Goal: Task Accomplishment & Management: Complete application form

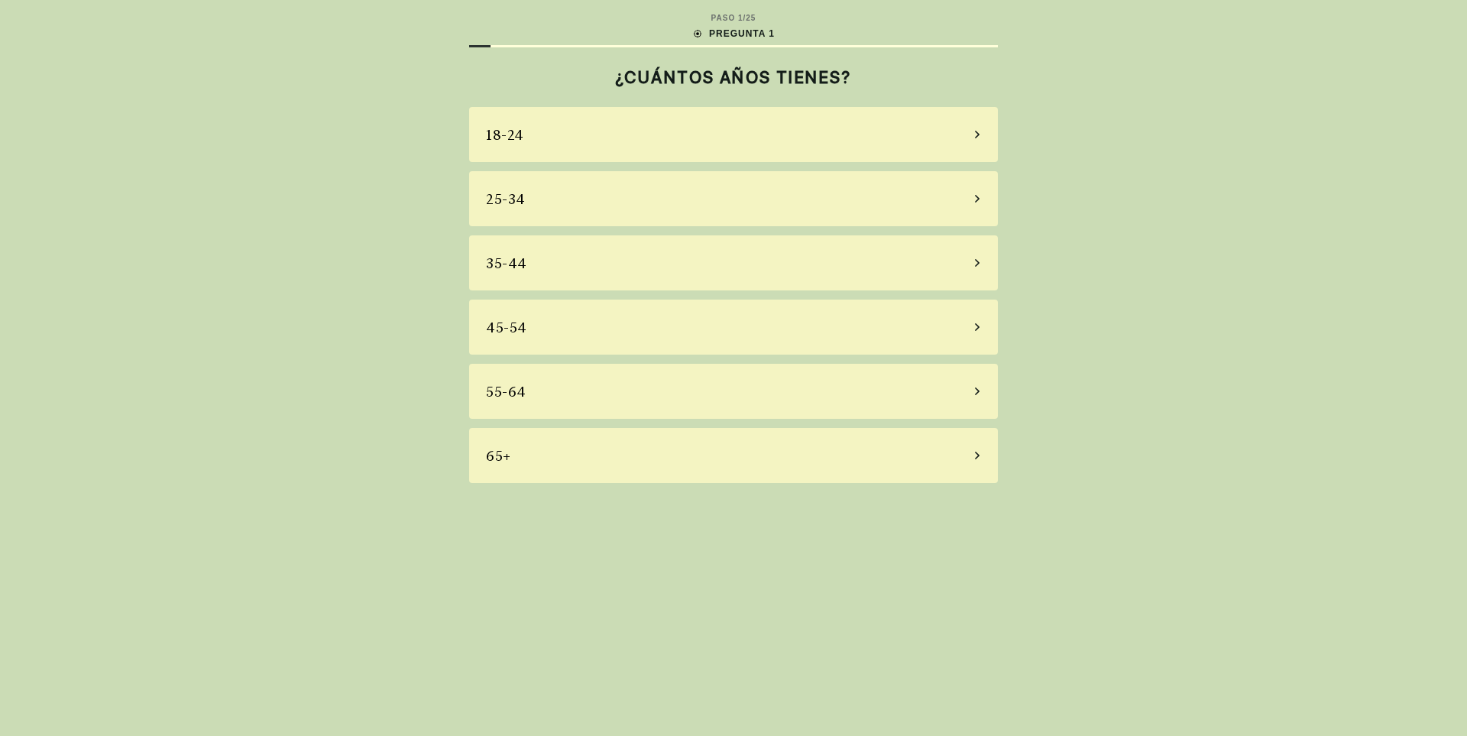
click at [946, 392] on div "55-64" at bounding box center [733, 391] width 529 height 55
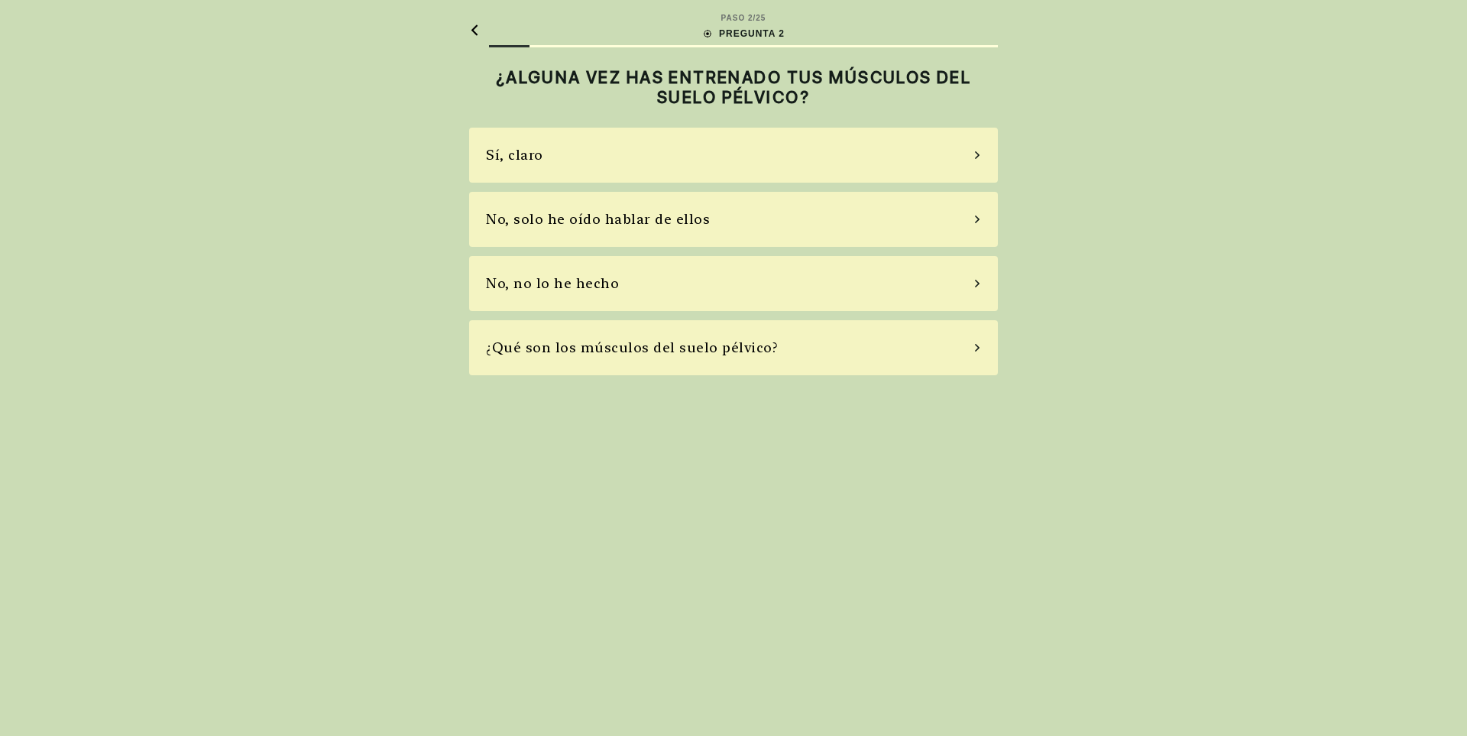
click at [955, 157] on div "Sí, claro" at bounding box center [733, 155] width 529 height 55
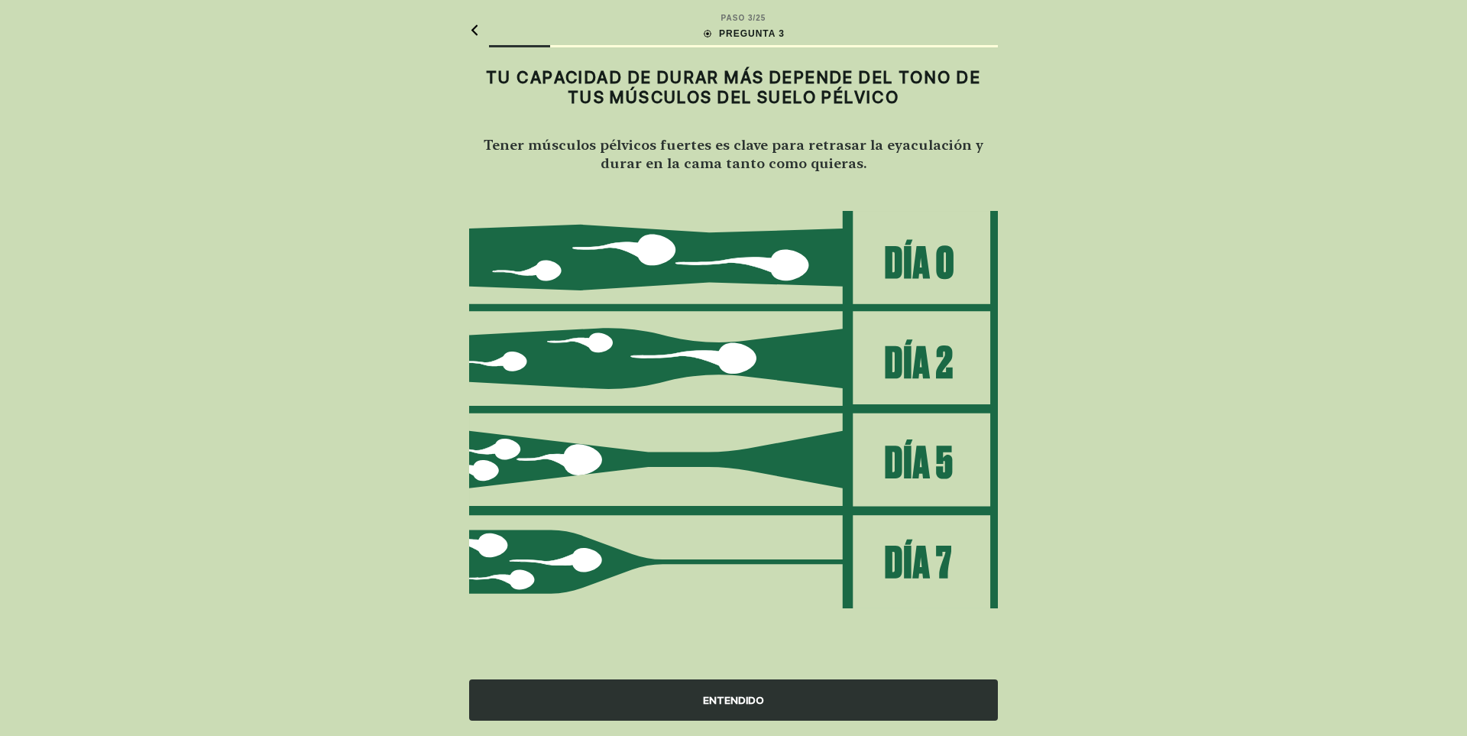
click at [750, 702] on div "ENTENDIDO" at bounding box center [733, 699] width 529 height 41
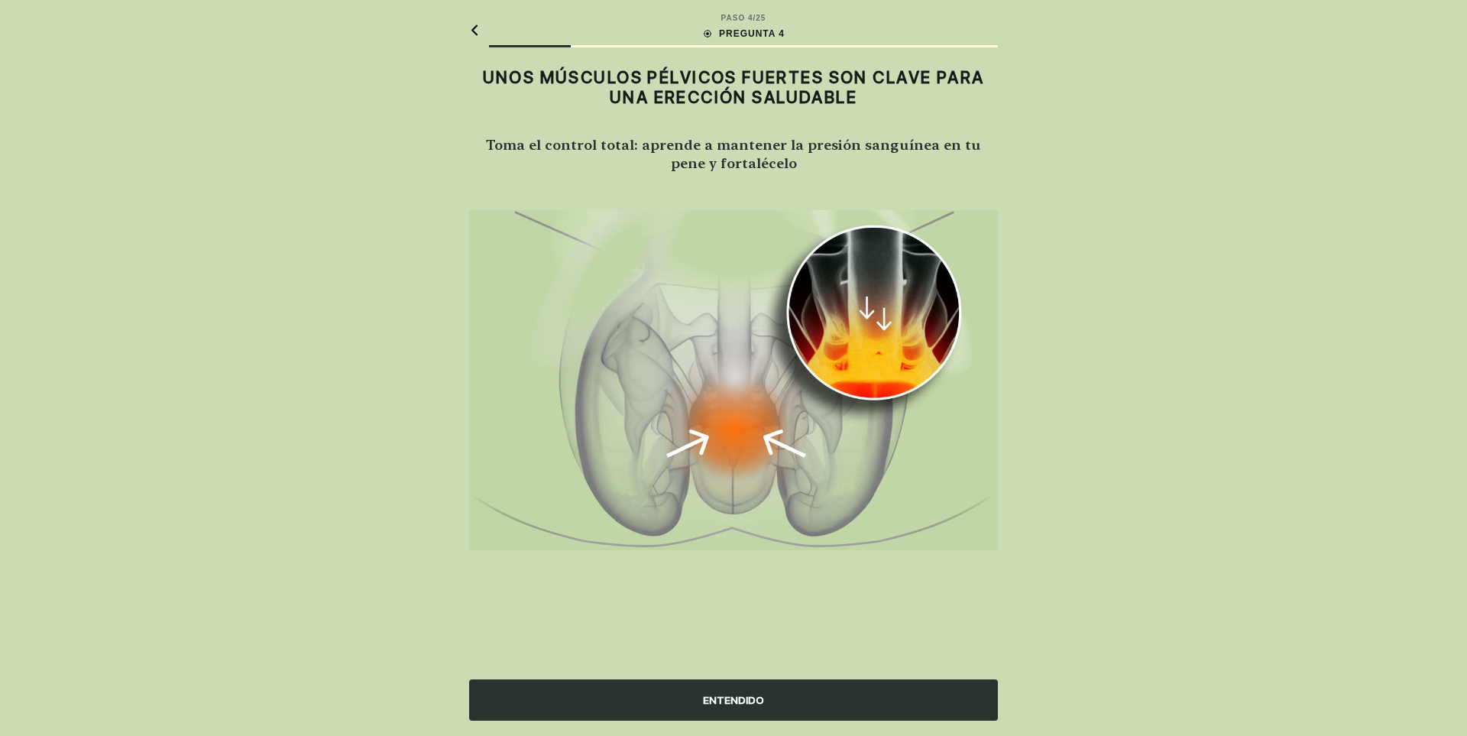
click at [724, 700] on div "ENTENDIDO" at bounding box center [733, 699] width 529 height 41
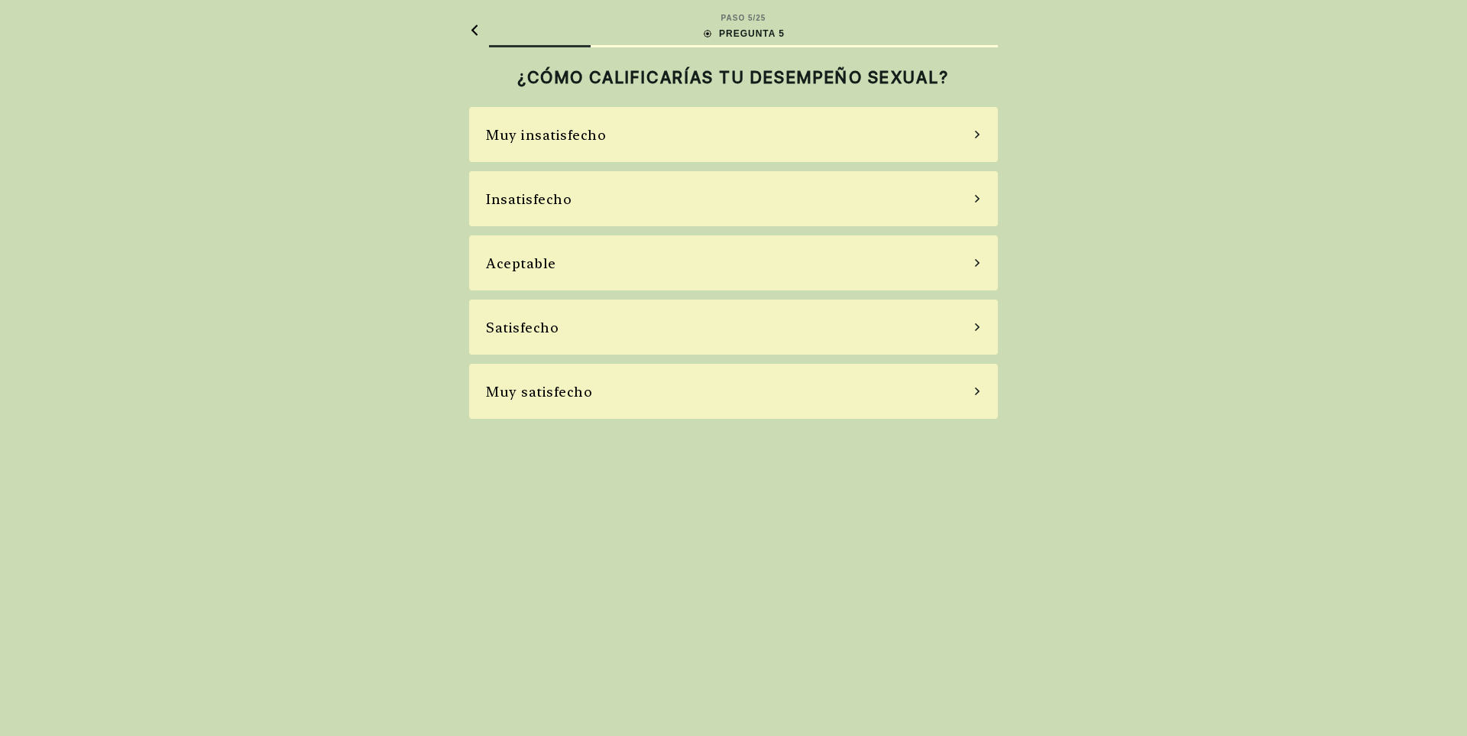
click at [974, 130] on div "Muy insatisfecho" at bounding box center [733, 134] width 529 height 55
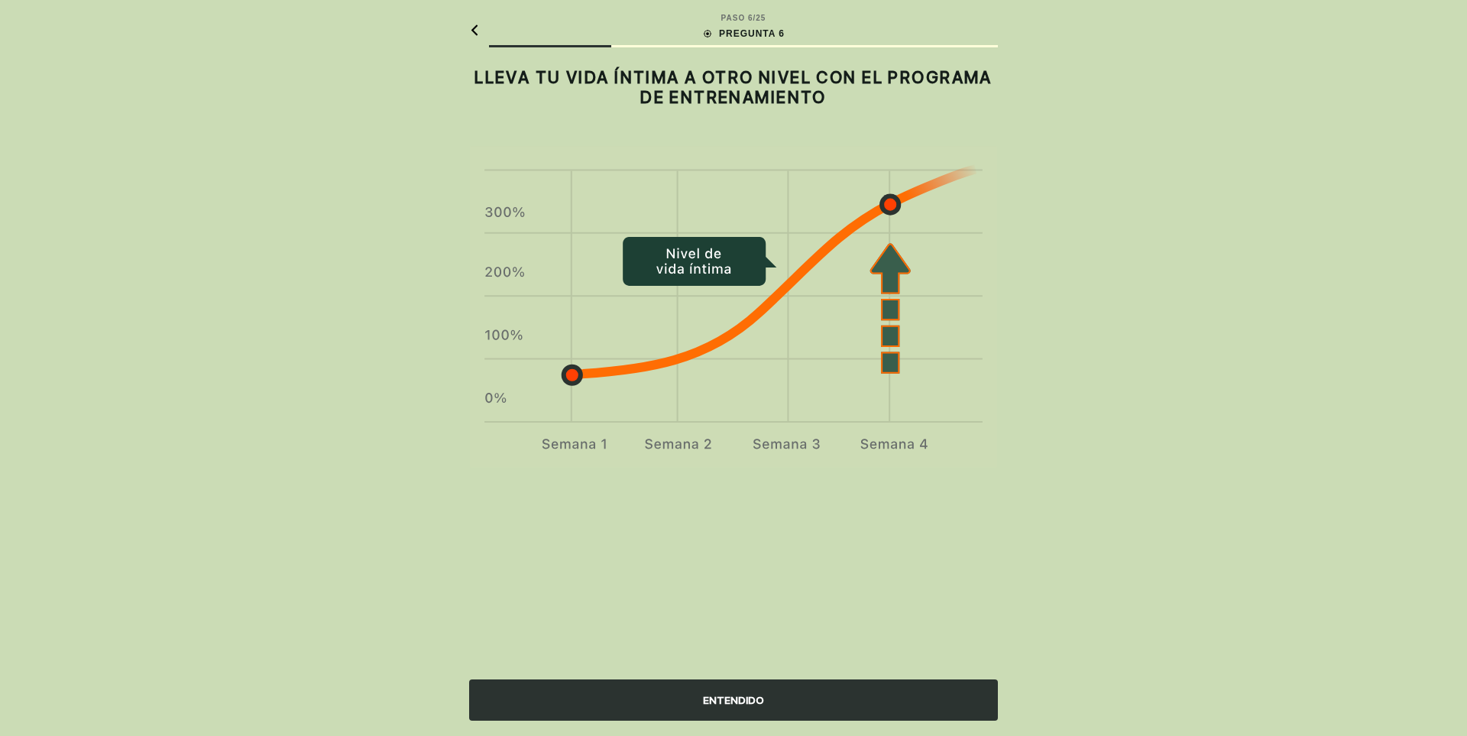
click at [741, 695] on div "ENTENDIDO" at bounding box center [733, 699] width 529 height 41
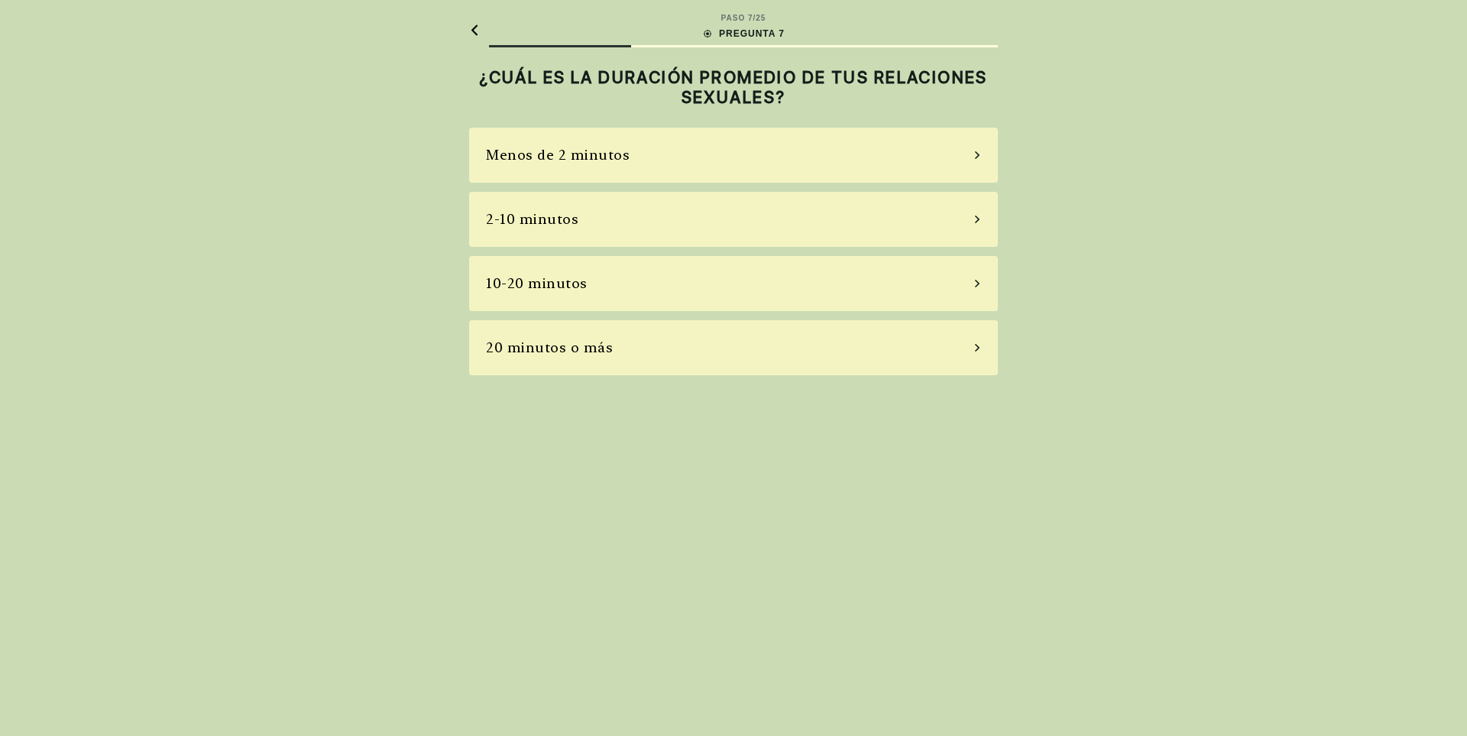
click at [951, 343] on div "20 minutos o más" at bounding box center [733, 347] width 529 height 55
click at [969, 222] on div "A veces" at bounding box center [733, 219] width 529 height 55
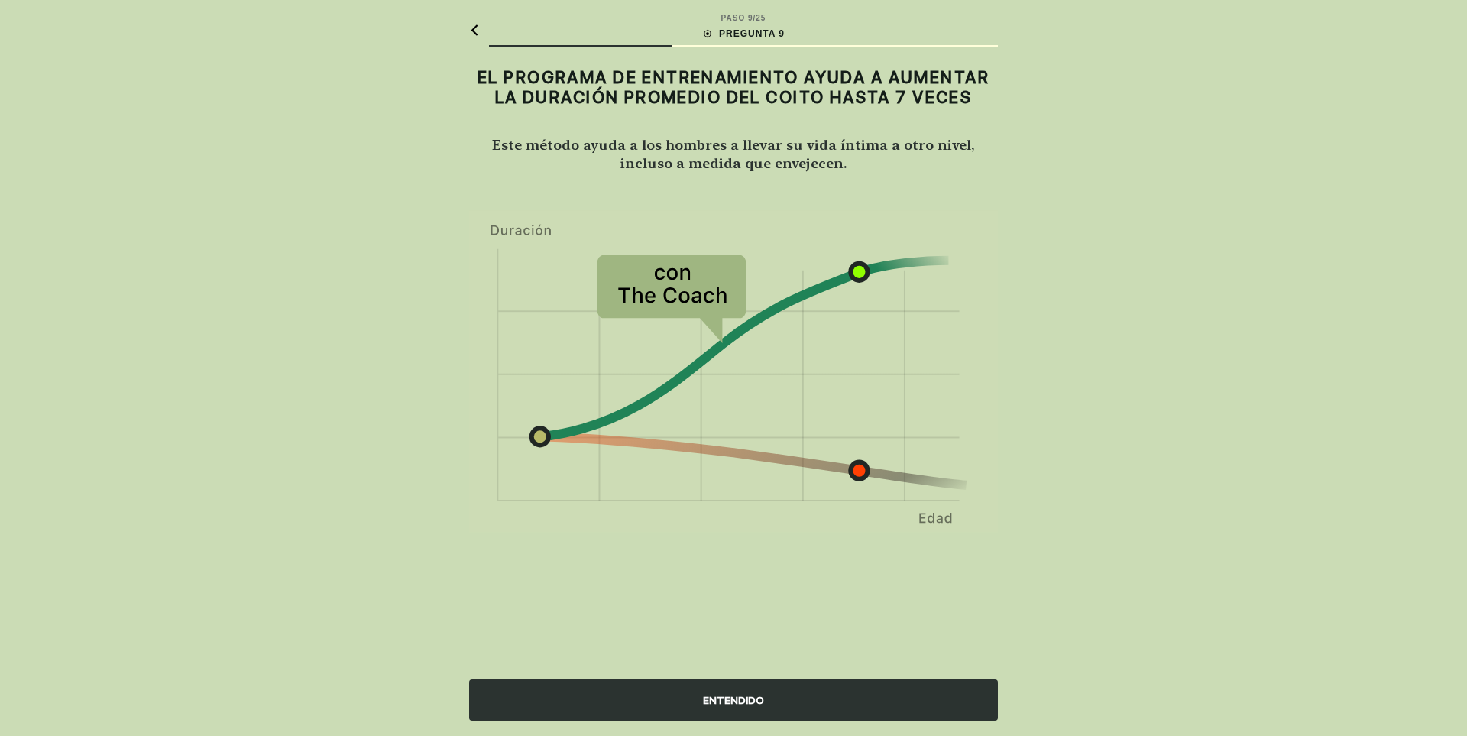
click at [730, 705] on div "ENTENDIDO" at bounding box center [733, 699] width 529 height 41
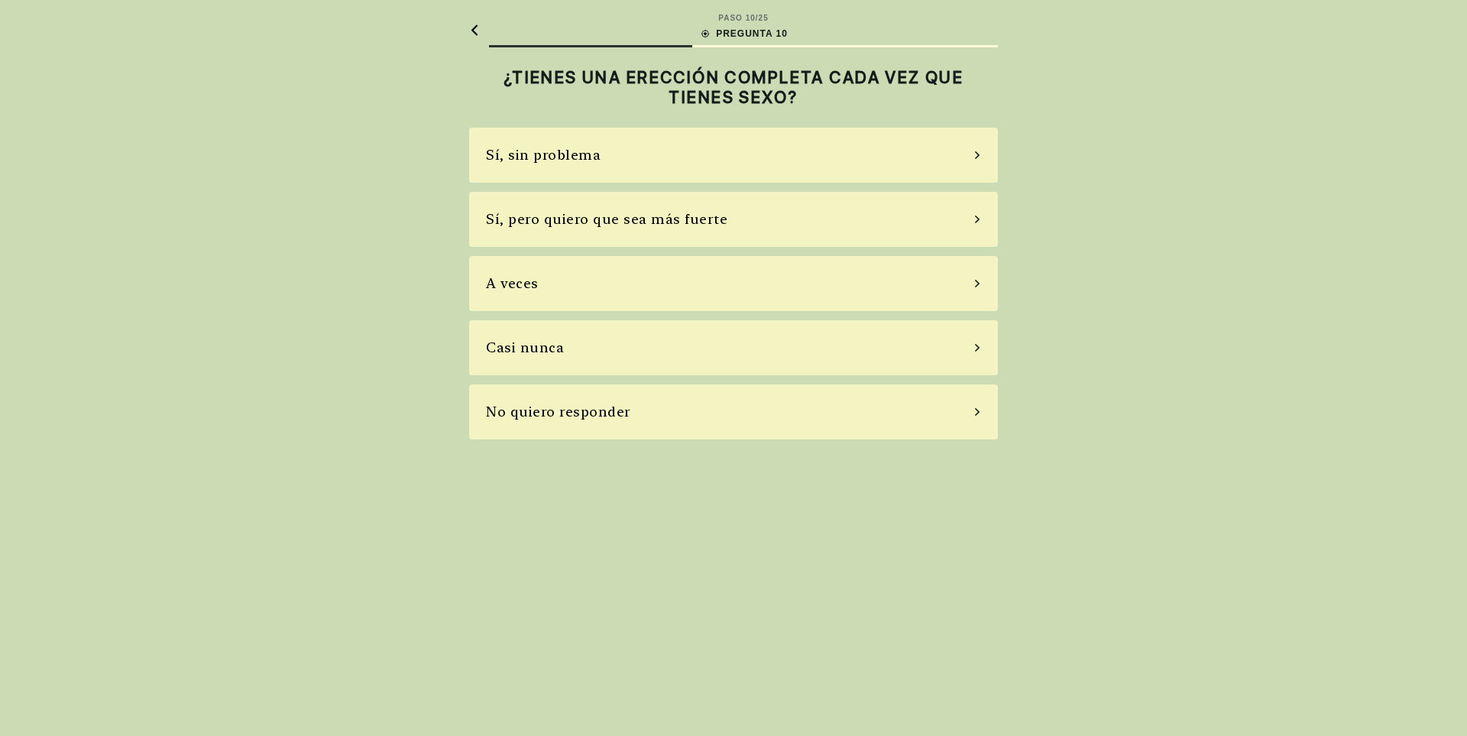
click at [962, 147] on div "Sí, sin problema" at bounding box center [733, 155] width 529 height 55
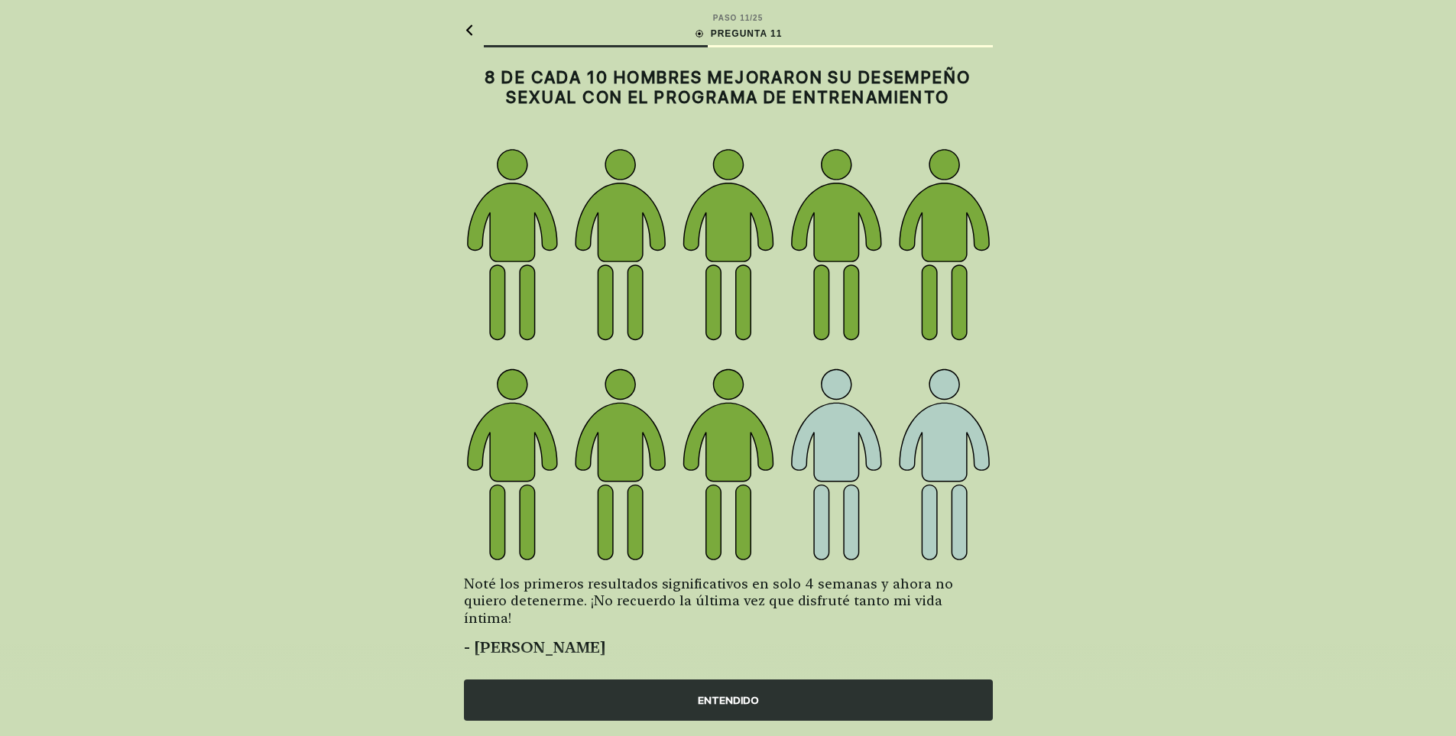
click at [724, 702] on div "ENTENDIDO" at bounding box center [728, 699] width 529 height 41
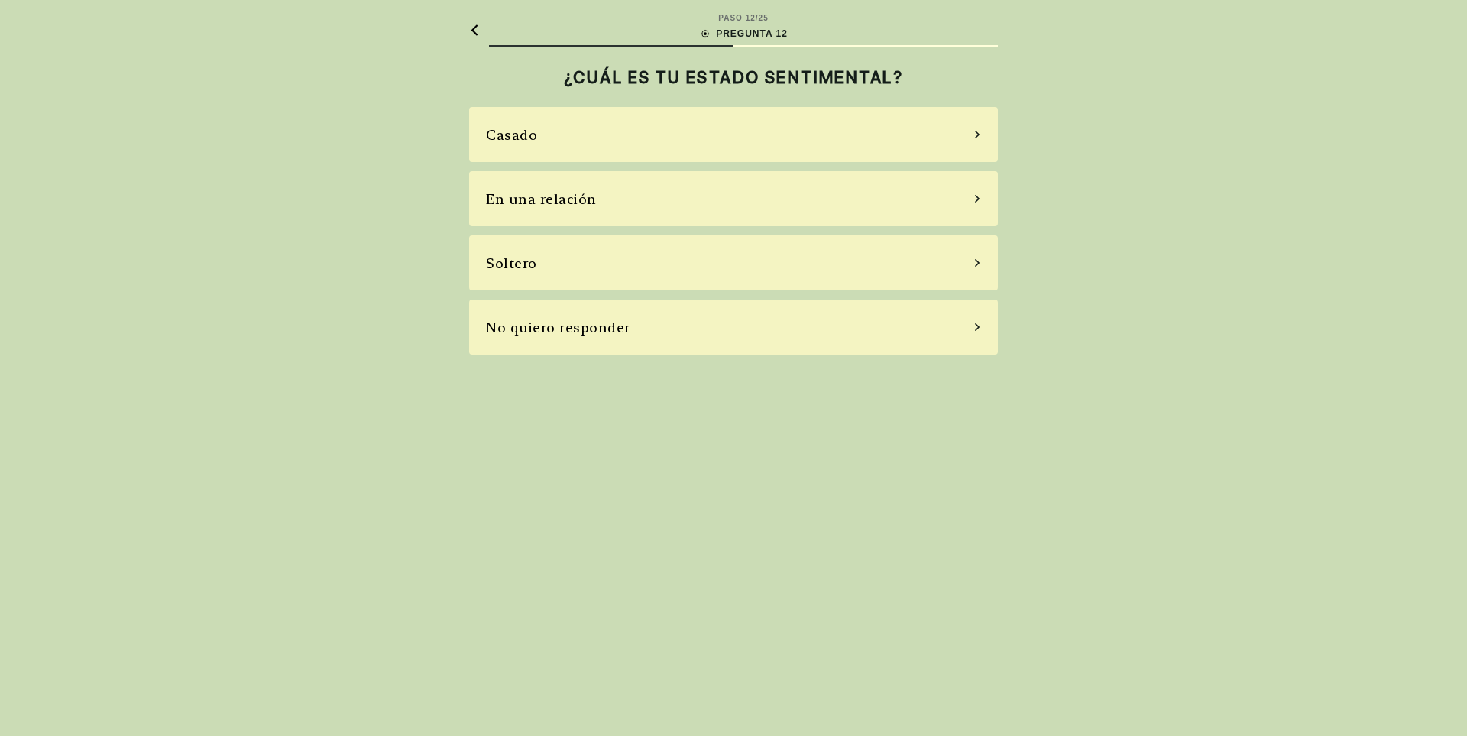
click at [950, 199] on div "En una relación" at bounding box center [733, 198] width 529 height 55
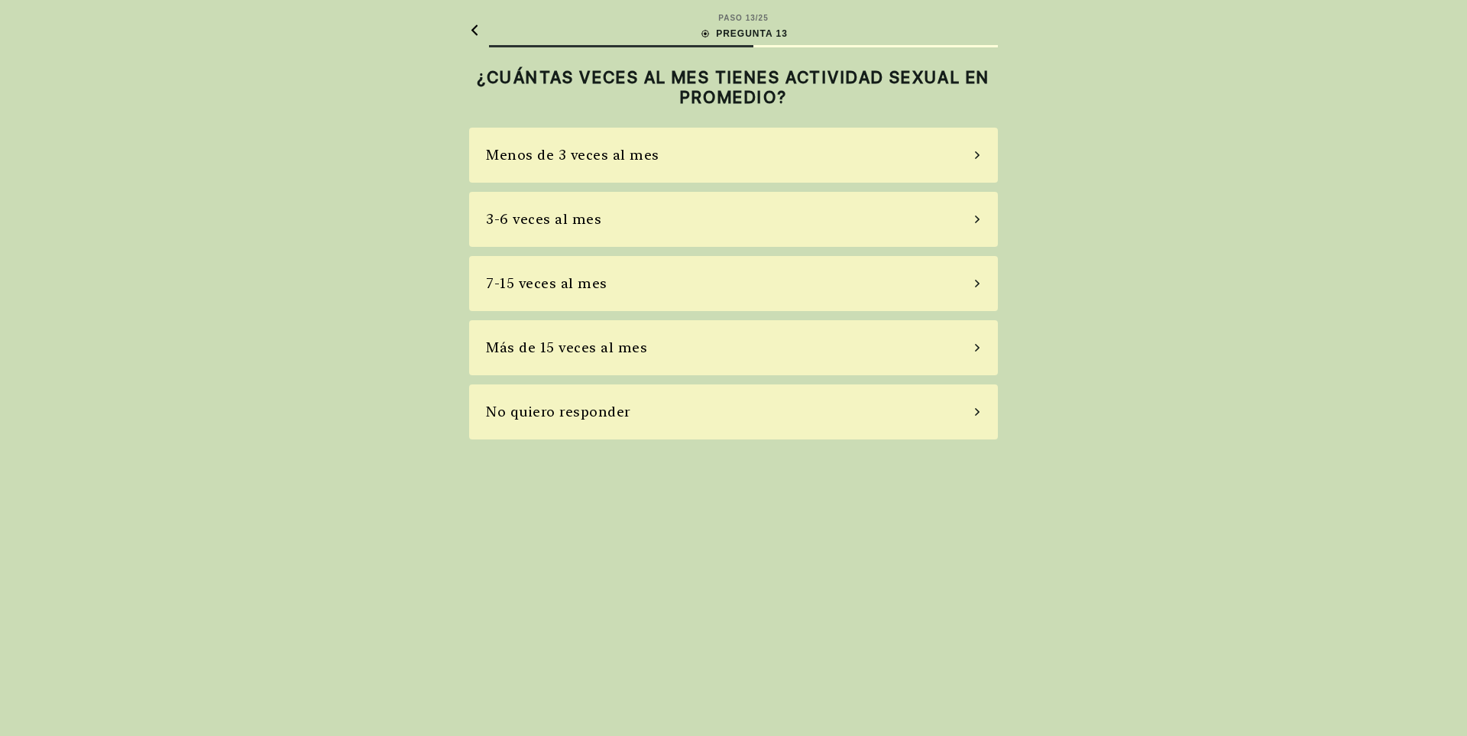
click at [944, 215] on div "3-6 veces al mes" at bounding box center [733, 219] width 529 height 55
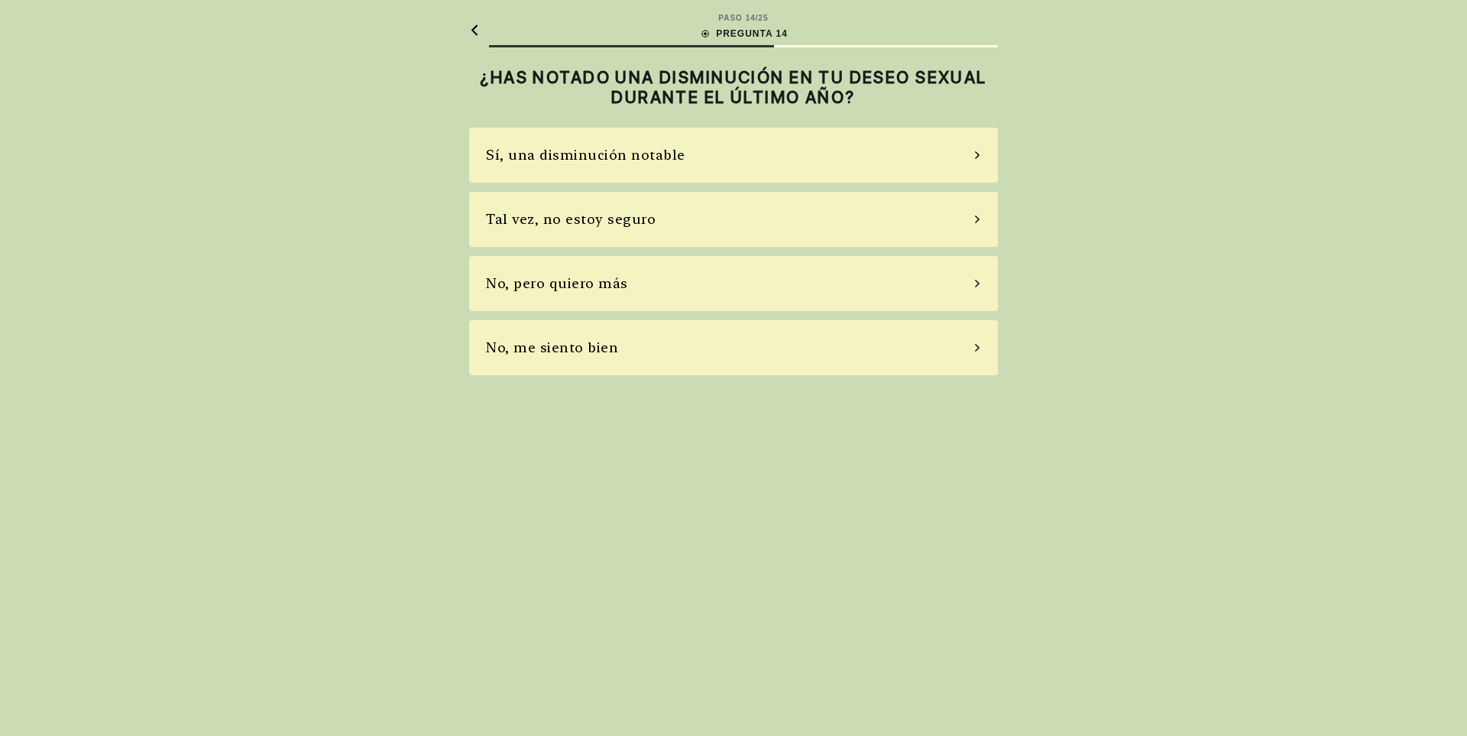
click at [912, 222] on div "Tal vez, no estoy seguro" at bounding box center [733, 219] width 529 height 55
click at [809, 281] on div "No, no tomo" at bounding box center [733, 283] width 529 height 55
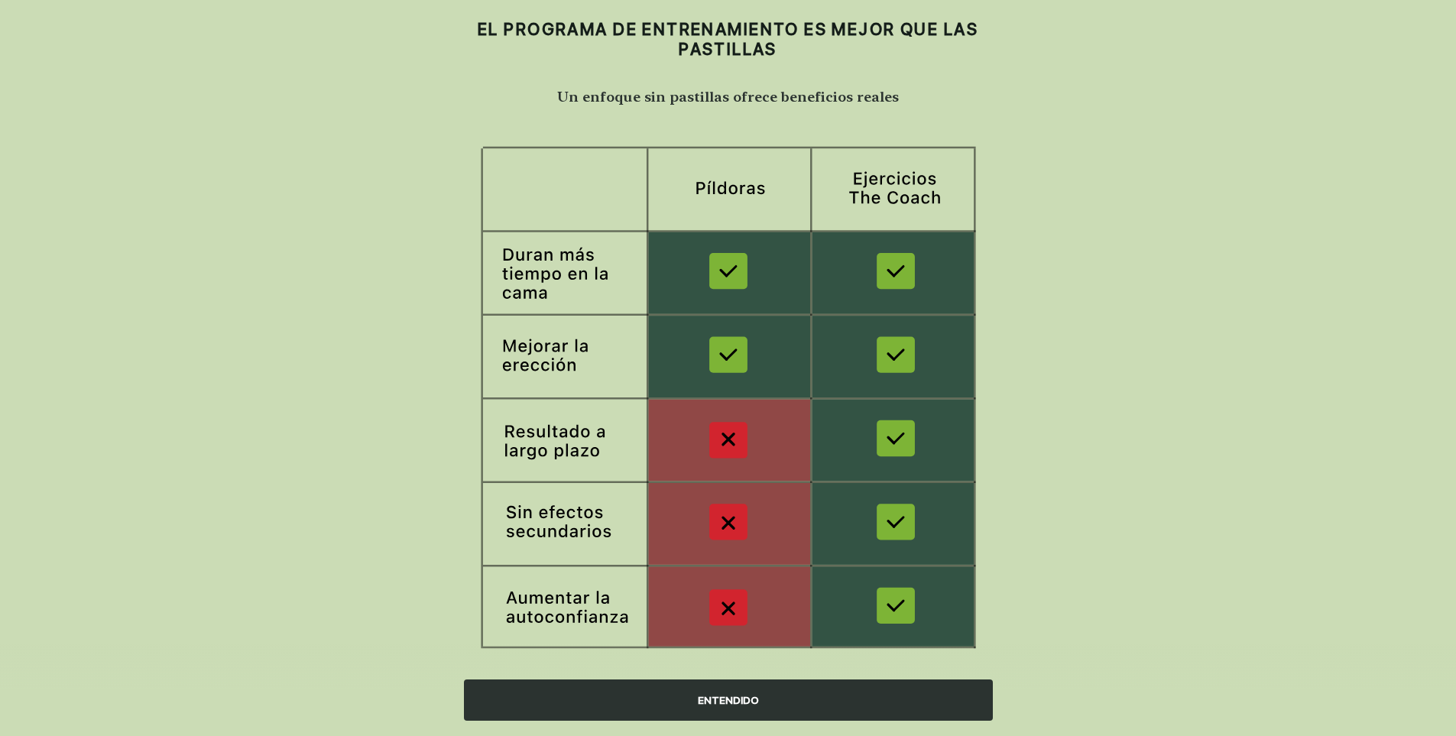
scroll to position [75, 0]
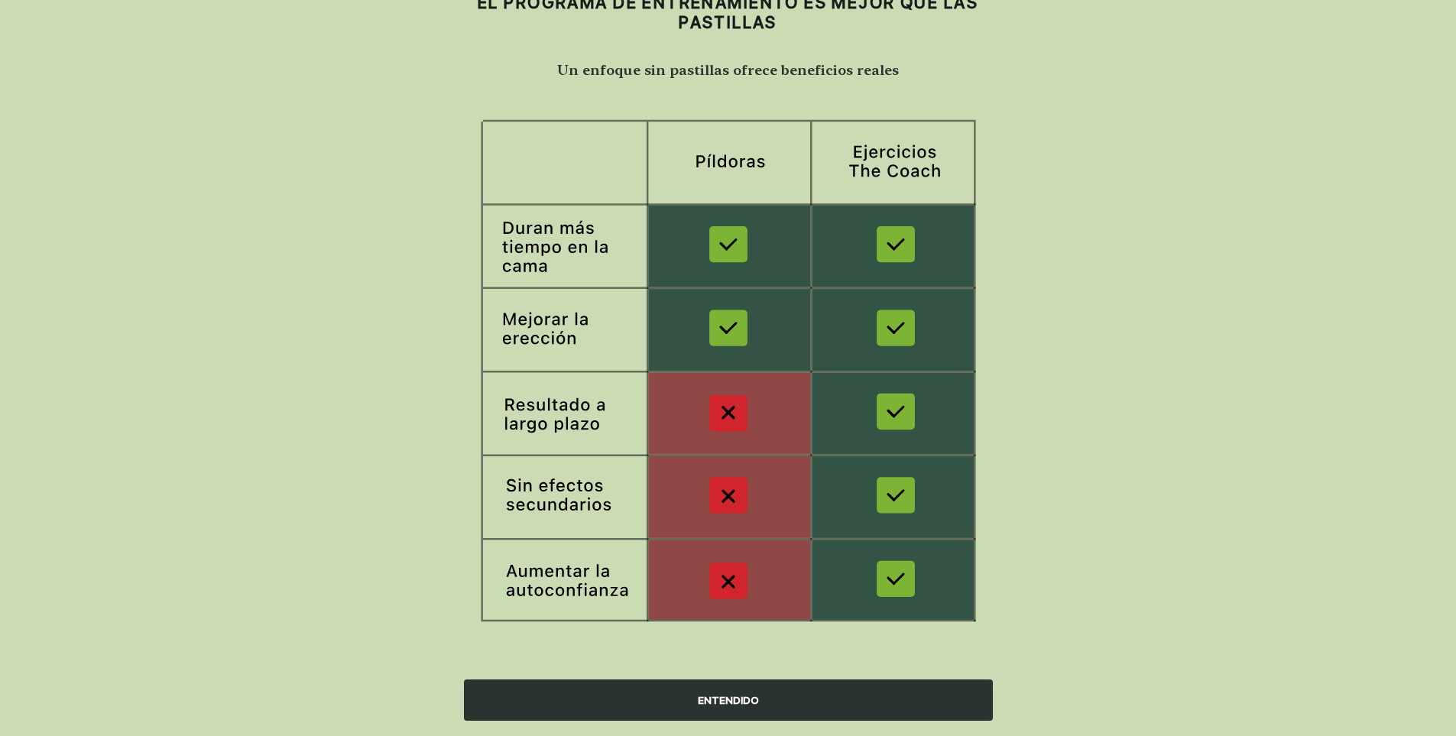
click at [737, 702] on div "ENTENDIDO" at bounding box center [728, 699] width 529 height 41
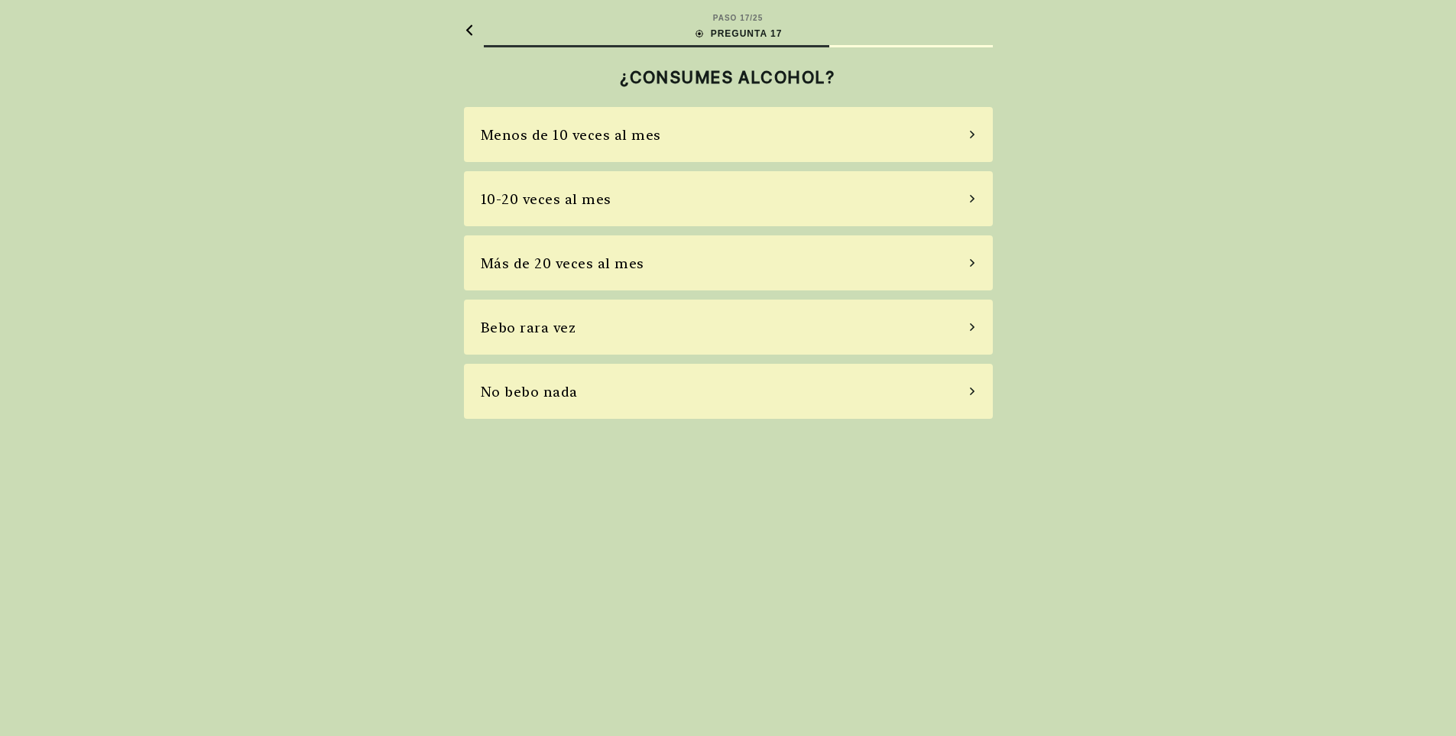
scroll to position [0, 0]
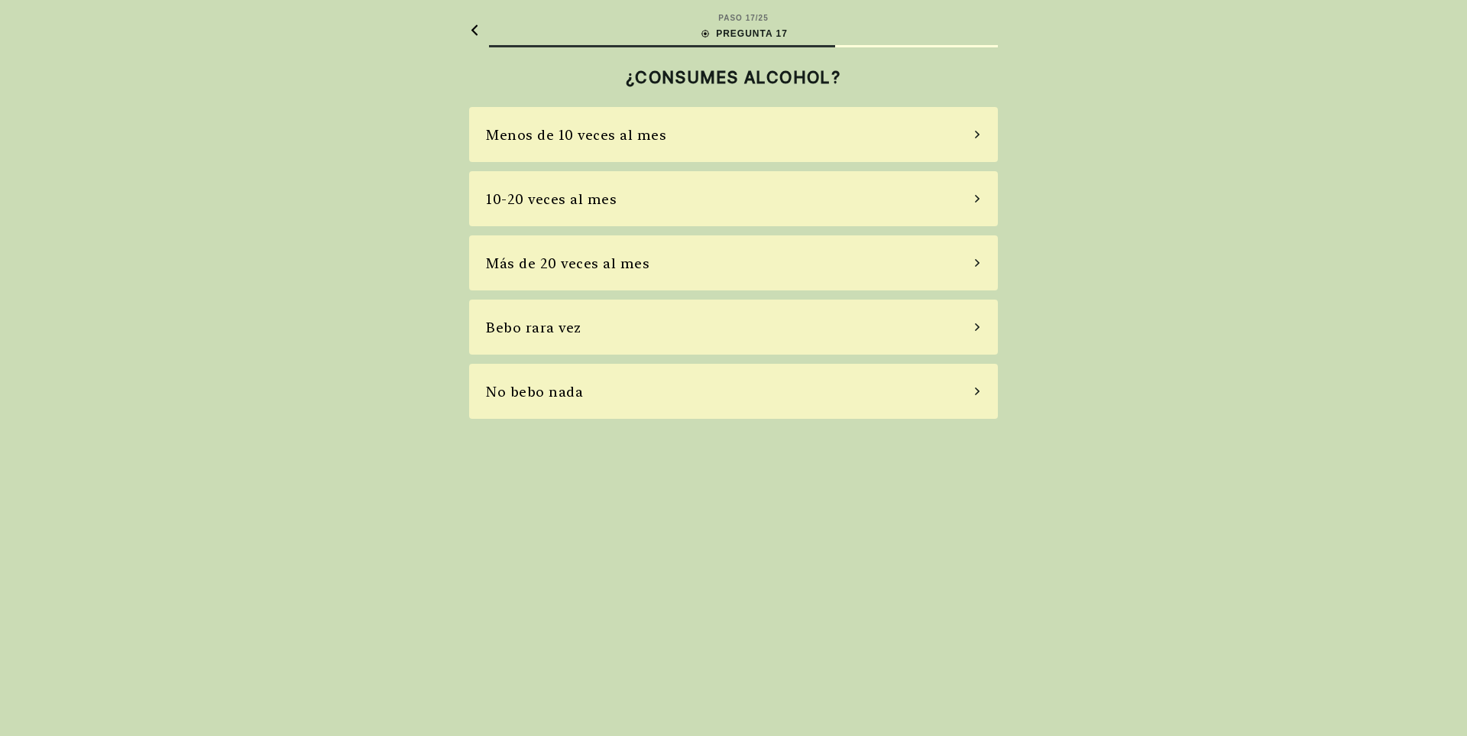
click at [971, 198] on div "10-20 veces al mes" at bounding box center [733, 198] width 529 height 55
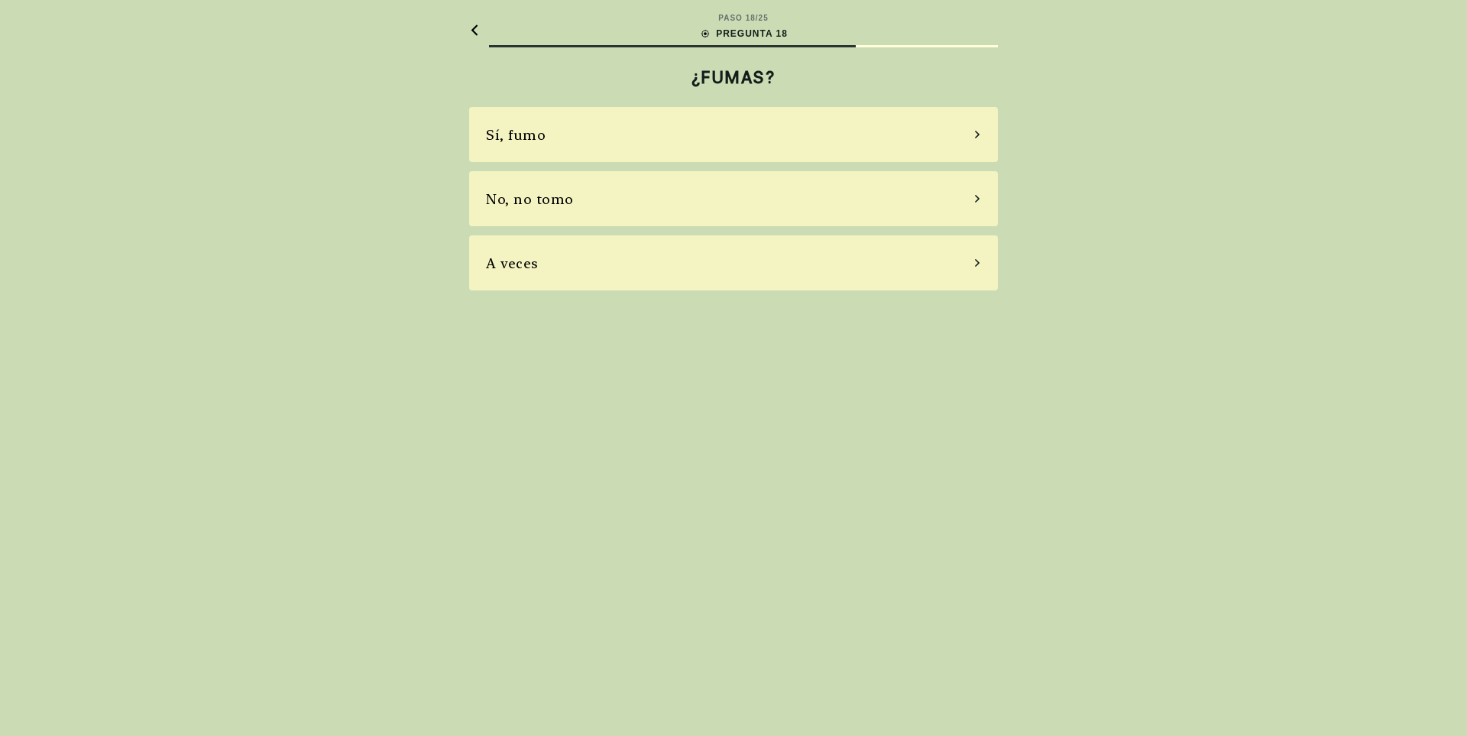
click at [979, 195] on icon at bounding box center [978, 199] width 8 height 14
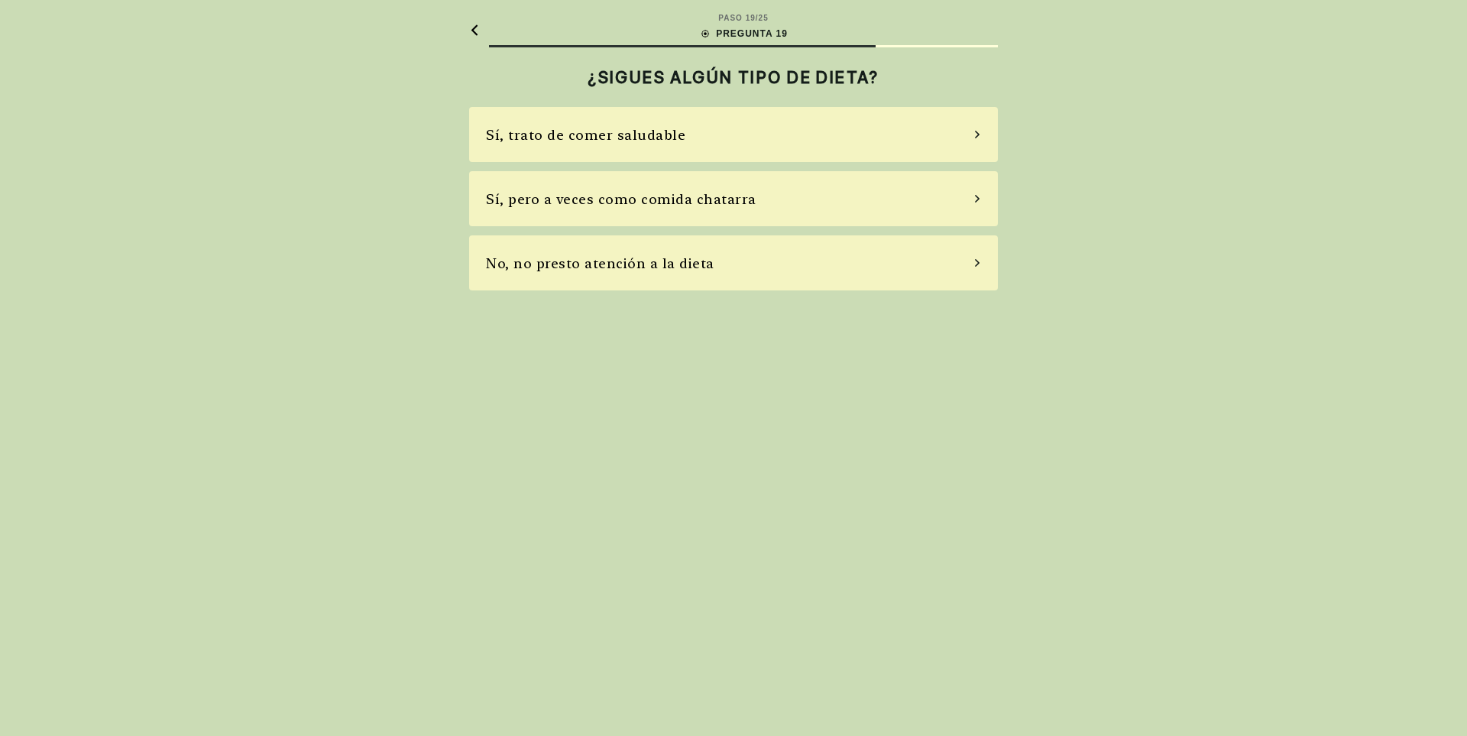
click at [963, 132] on div "Sí, trato de comer saludable" at bounding box center [733, 134] width 529 height 55
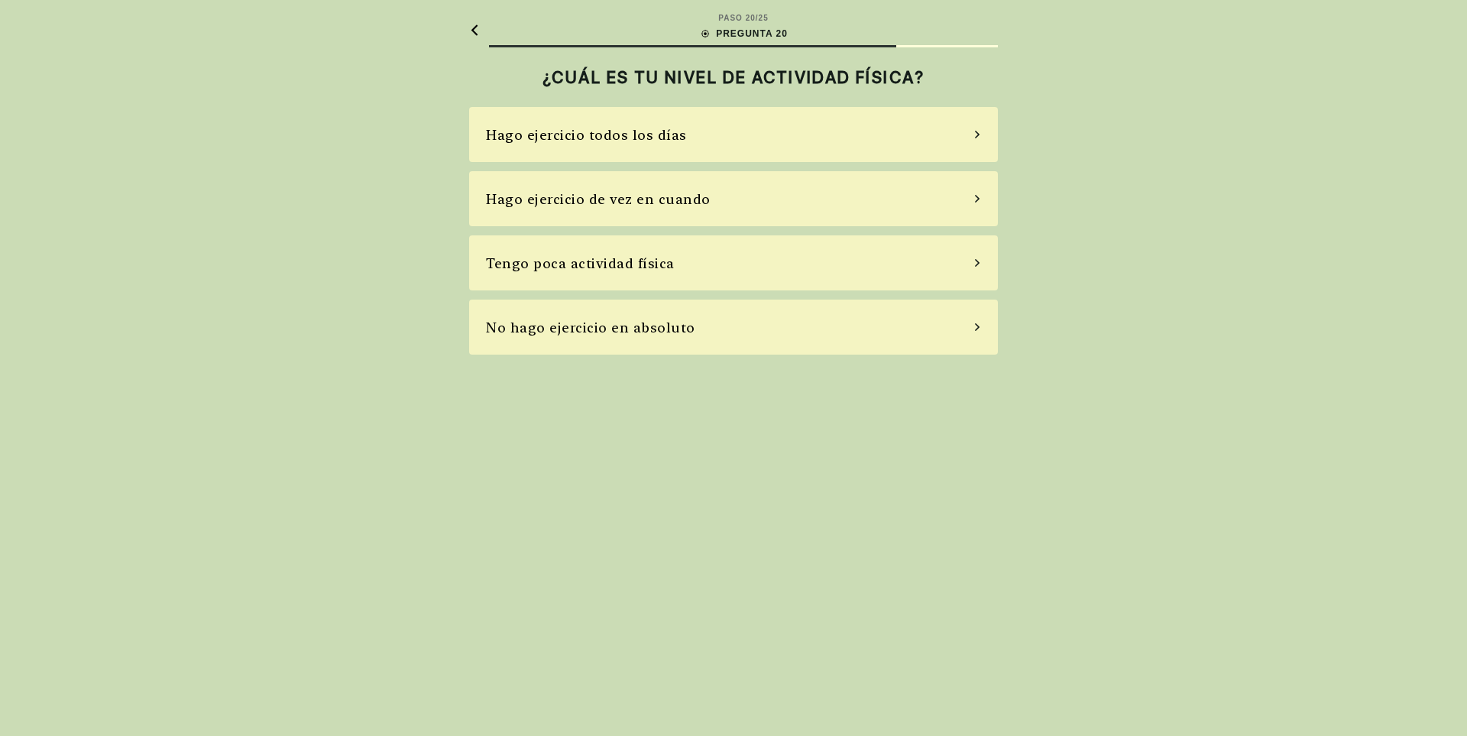
click at [965, 198] on div "Hago ejercicio de vez en cuando" at bounding box center [733, 198] width 529 height 55
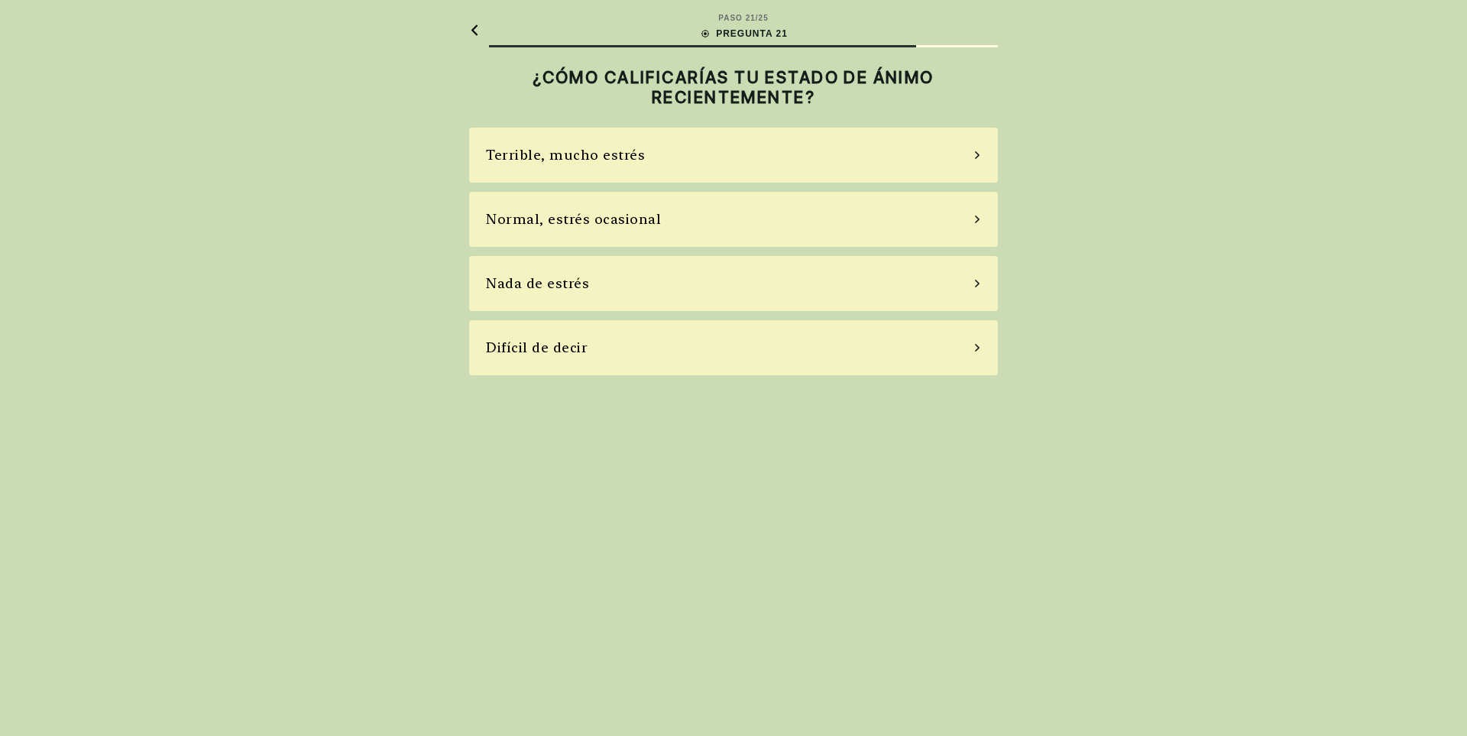
click at [766, 225] on div "Normal, estrés ocasional" at bounding box center [733, 219] width 529 height 55
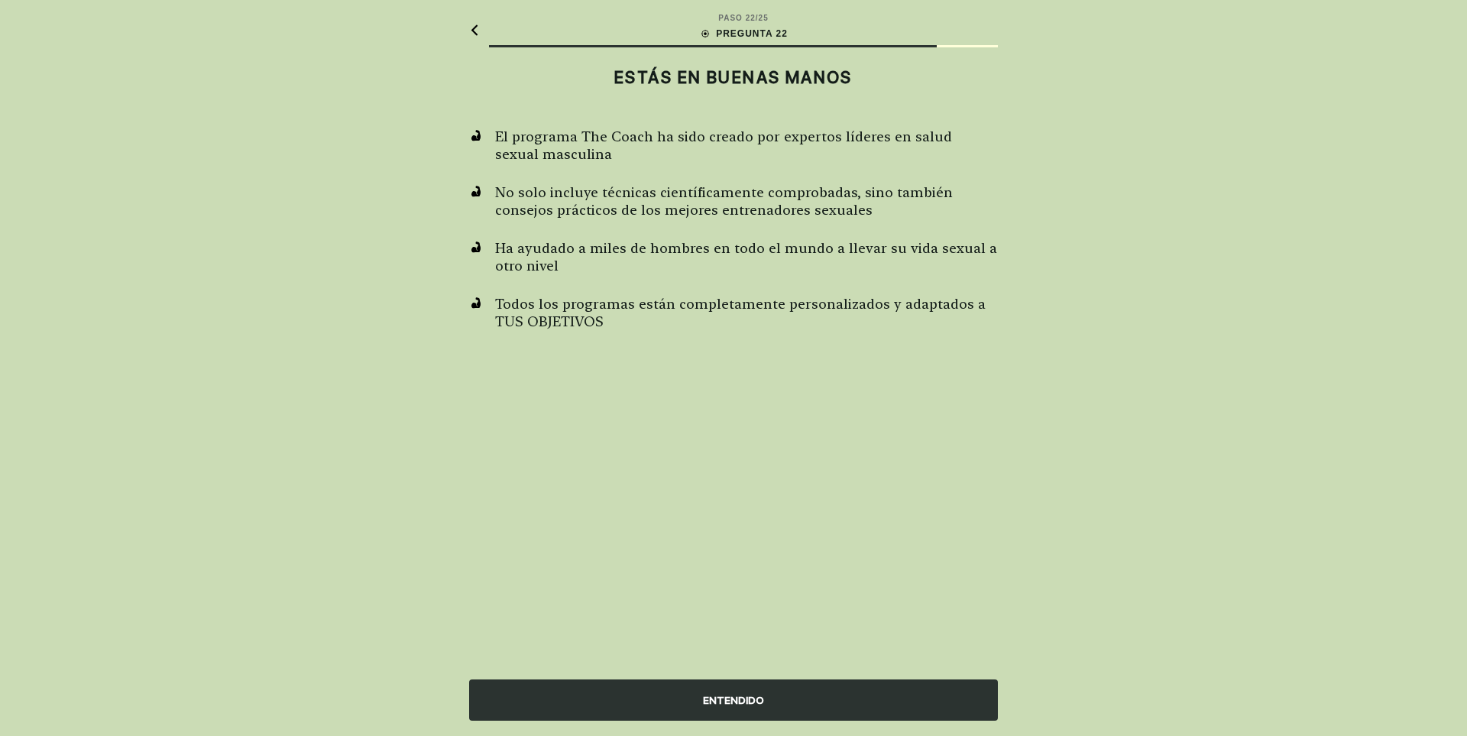
click at [716, 704] on div "ENTENDIDO" at bounding box center [733, 699] width 529 height 41
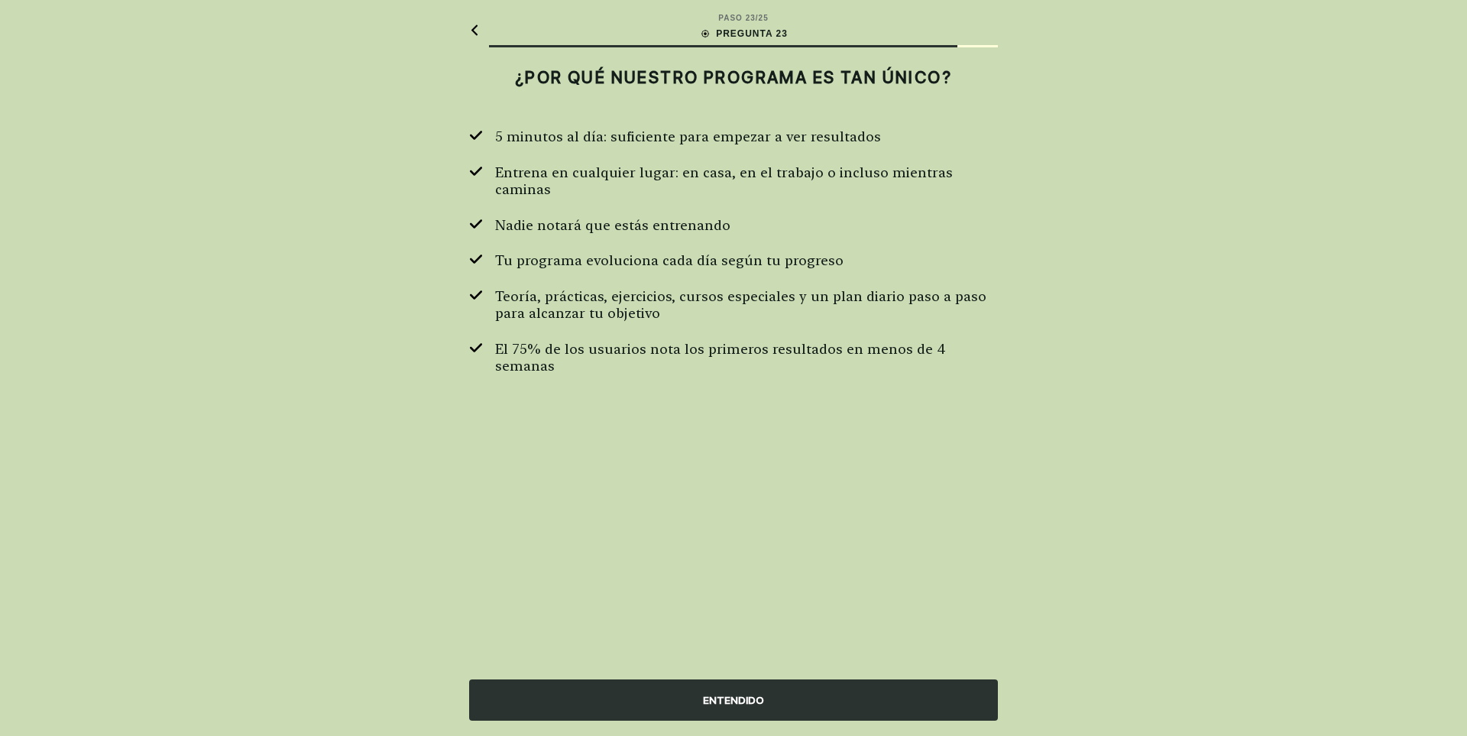
click at [728, 700] on div "ENTENDIDO" at bounding box center [733, 699] width 529 height 41
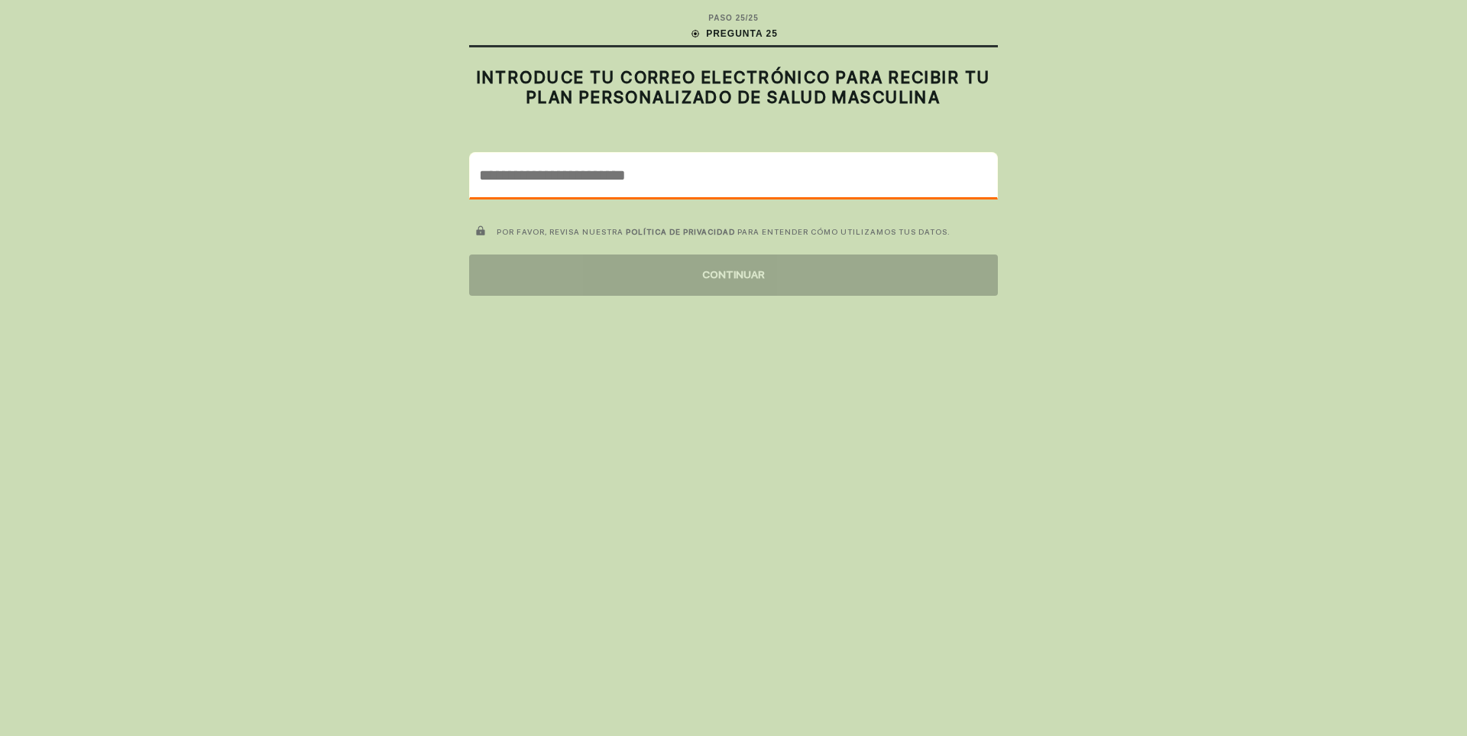
click at [532, 183] on input "email" at bounding box center [733, 175] width 527 height 44
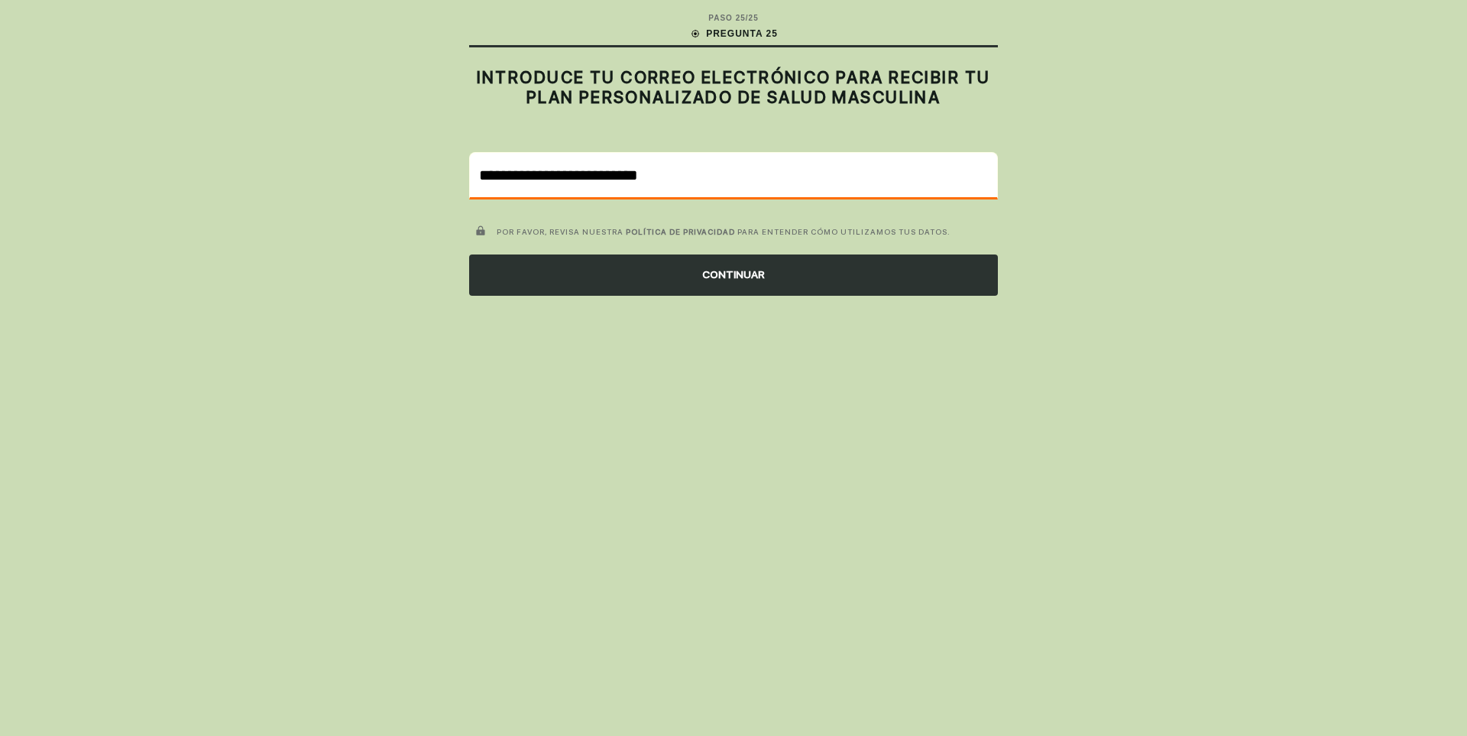
type input "**********"
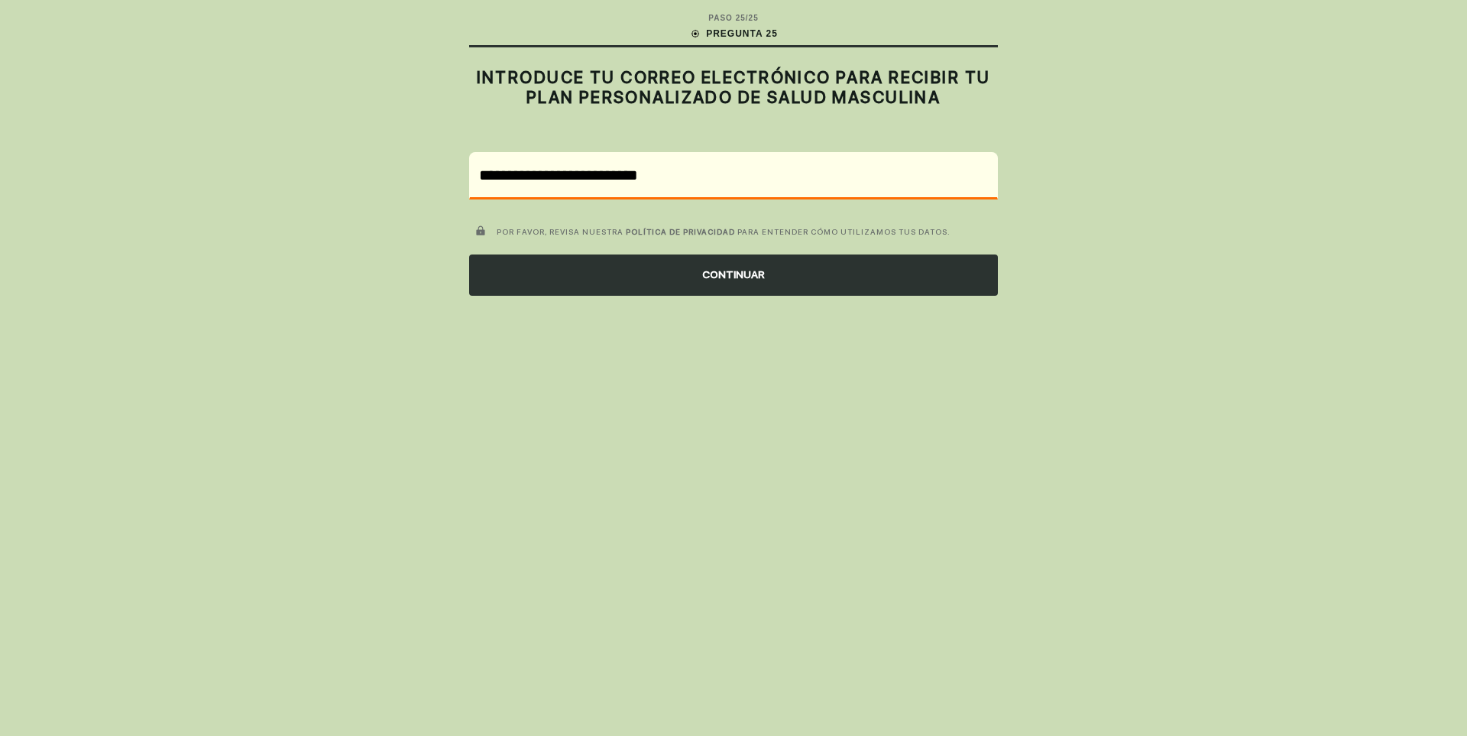
click at [732, 272] on div "CONTINUAR" at bounding box center [733, 274] width 529 height 41
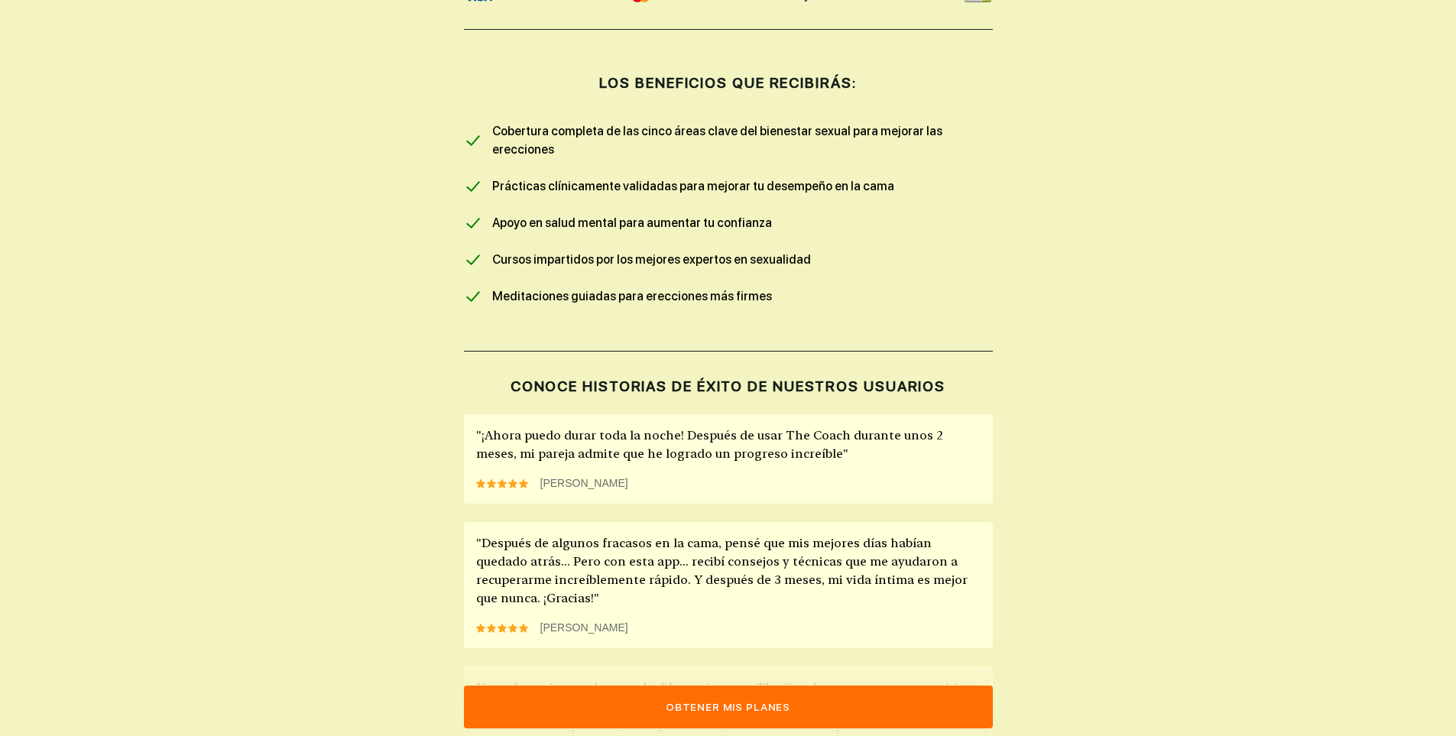
scroll to position [841, 0]
